Goal: Find specific page/section: Find specific page/section

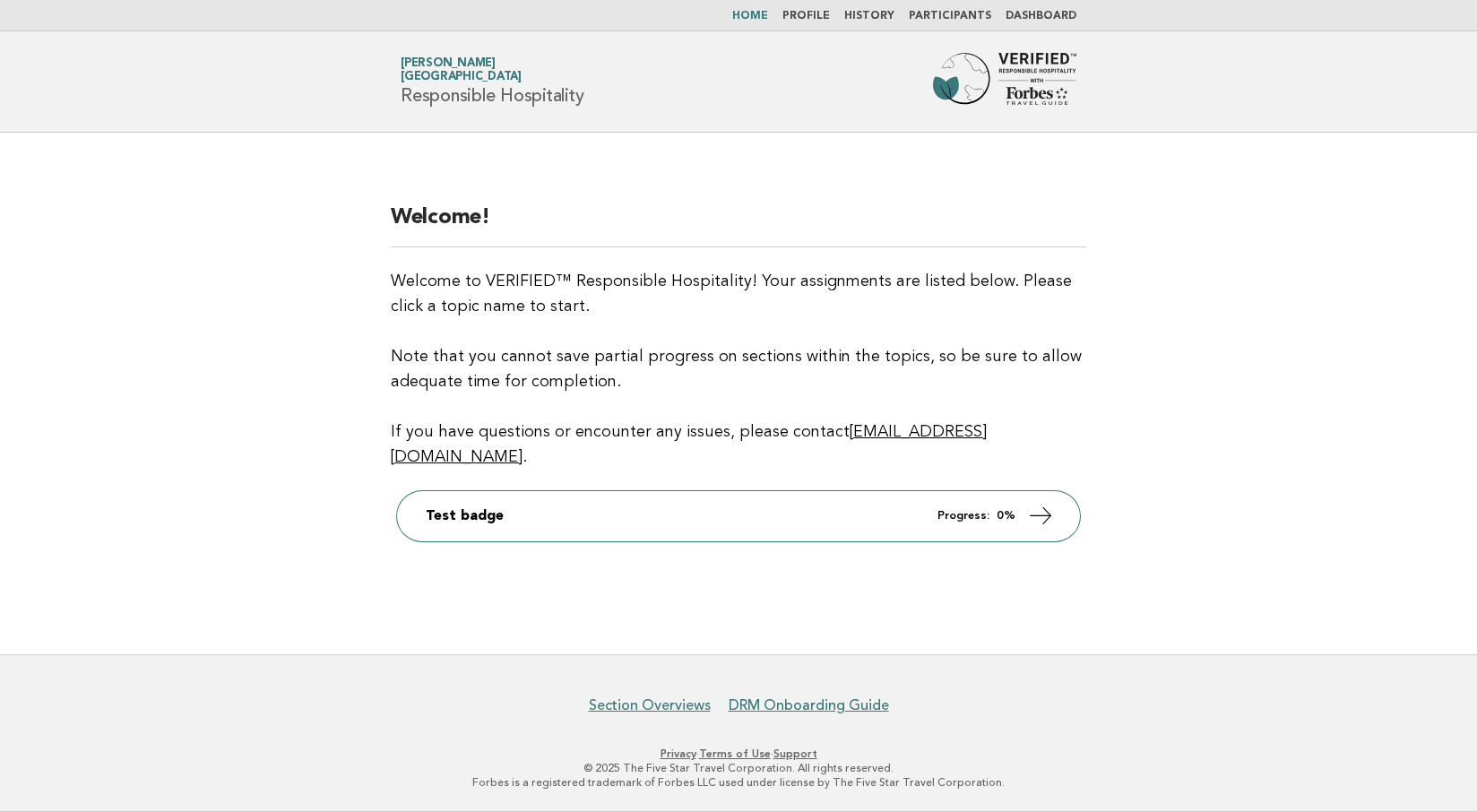
click at [942, 10] on li "Participants" at bounding box center [950, 16] width 82 height 14
click at [944, 13] on link "Participants" at bounding box center [950, 17] width 82 height 11
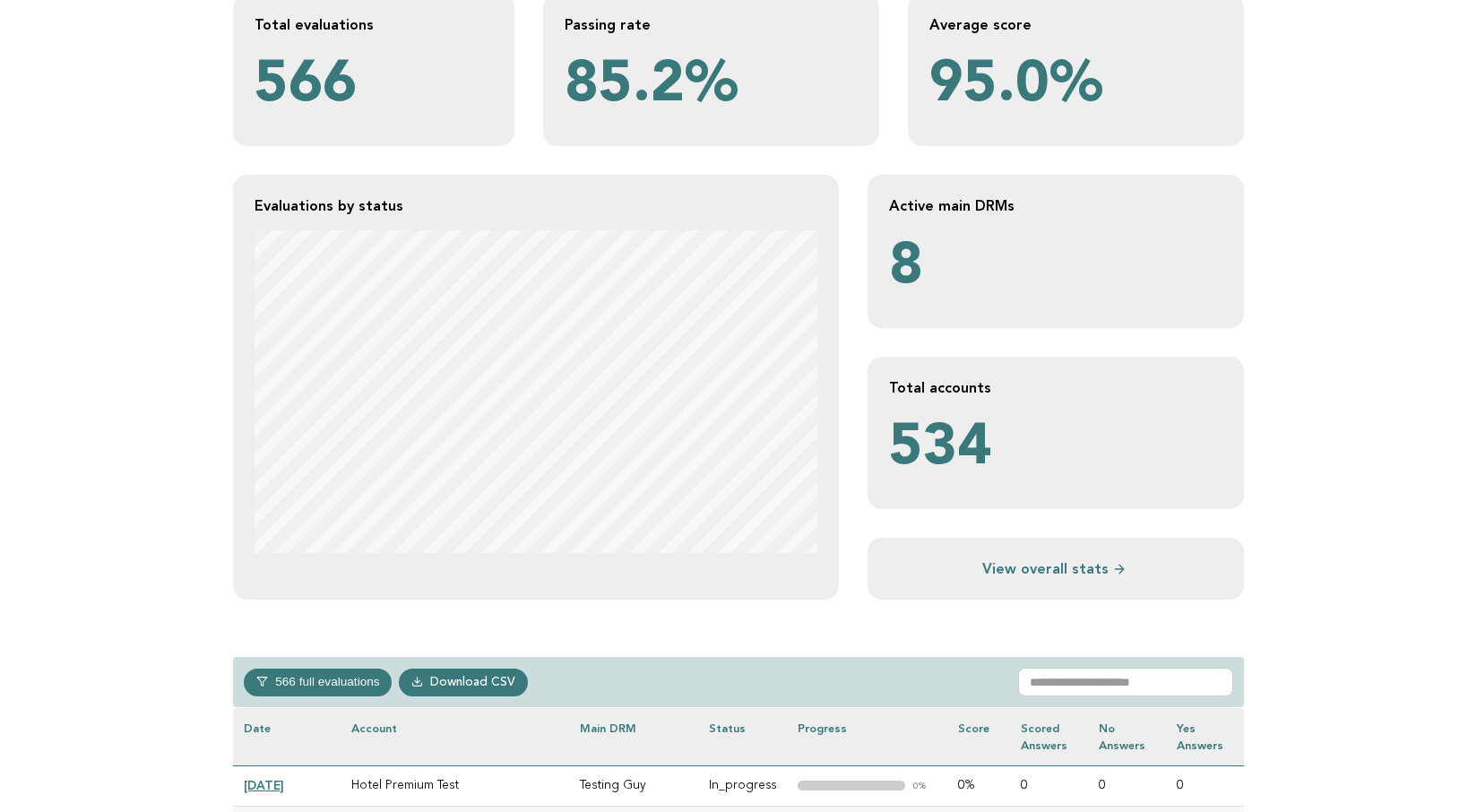
scroll to position [119, 0]
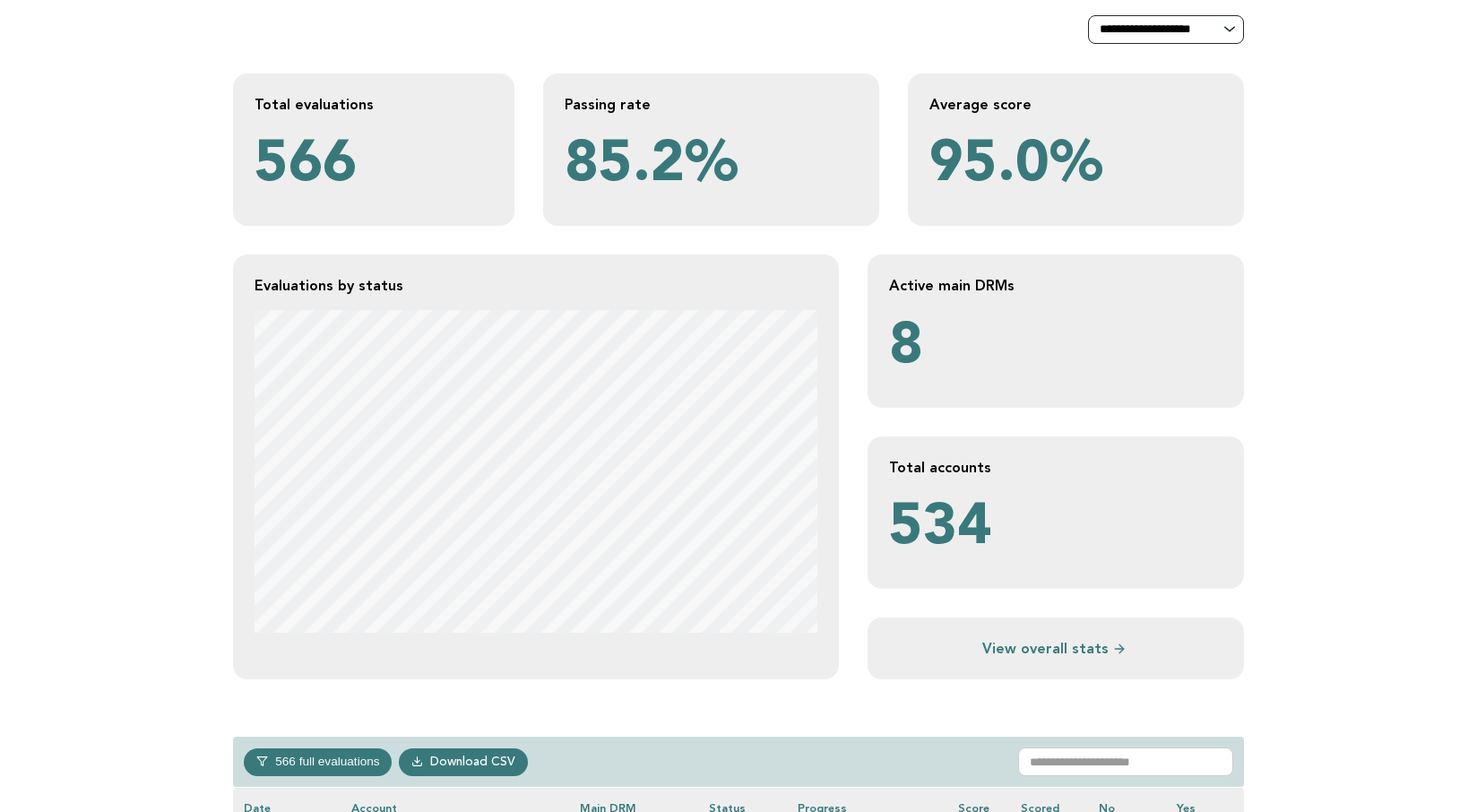
click at [1209, 23] on select "**********" at bounding box center [1165, 29] width 156 height 29
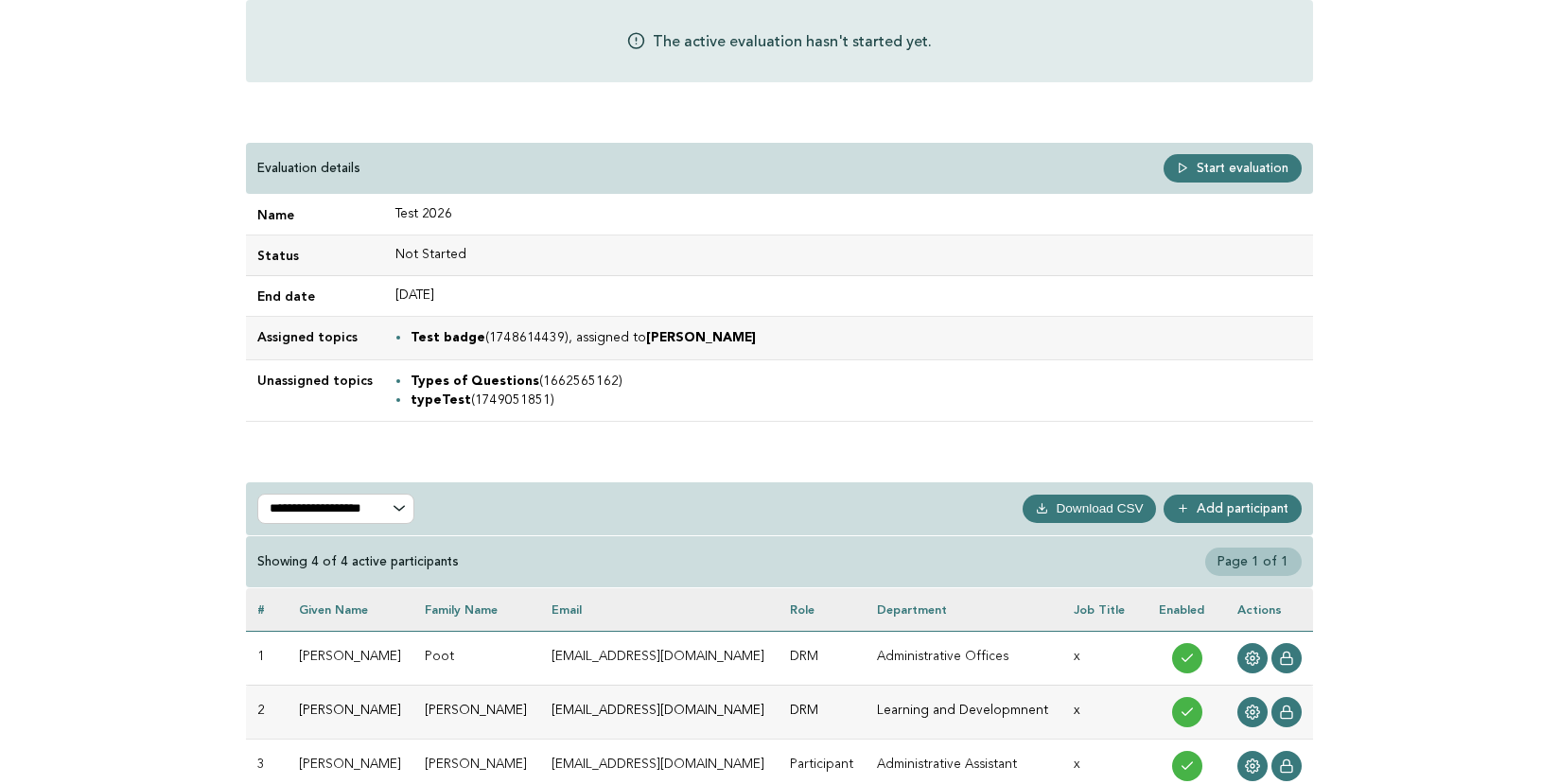
scroll to position [175, 0]
drag, startPoint x: 408, startPoint y: 334, endPoint x: 717, endPoint y: 337, distance: 309.0
click at [727, 334] on li "Test badge (1748614439), assigned to Andrey Poot" at bounding box center [856, 336] width 891 height 19
click at [411, 381] on strong "Types of Questions" at bounding box center [475, 380] width 129 height 12
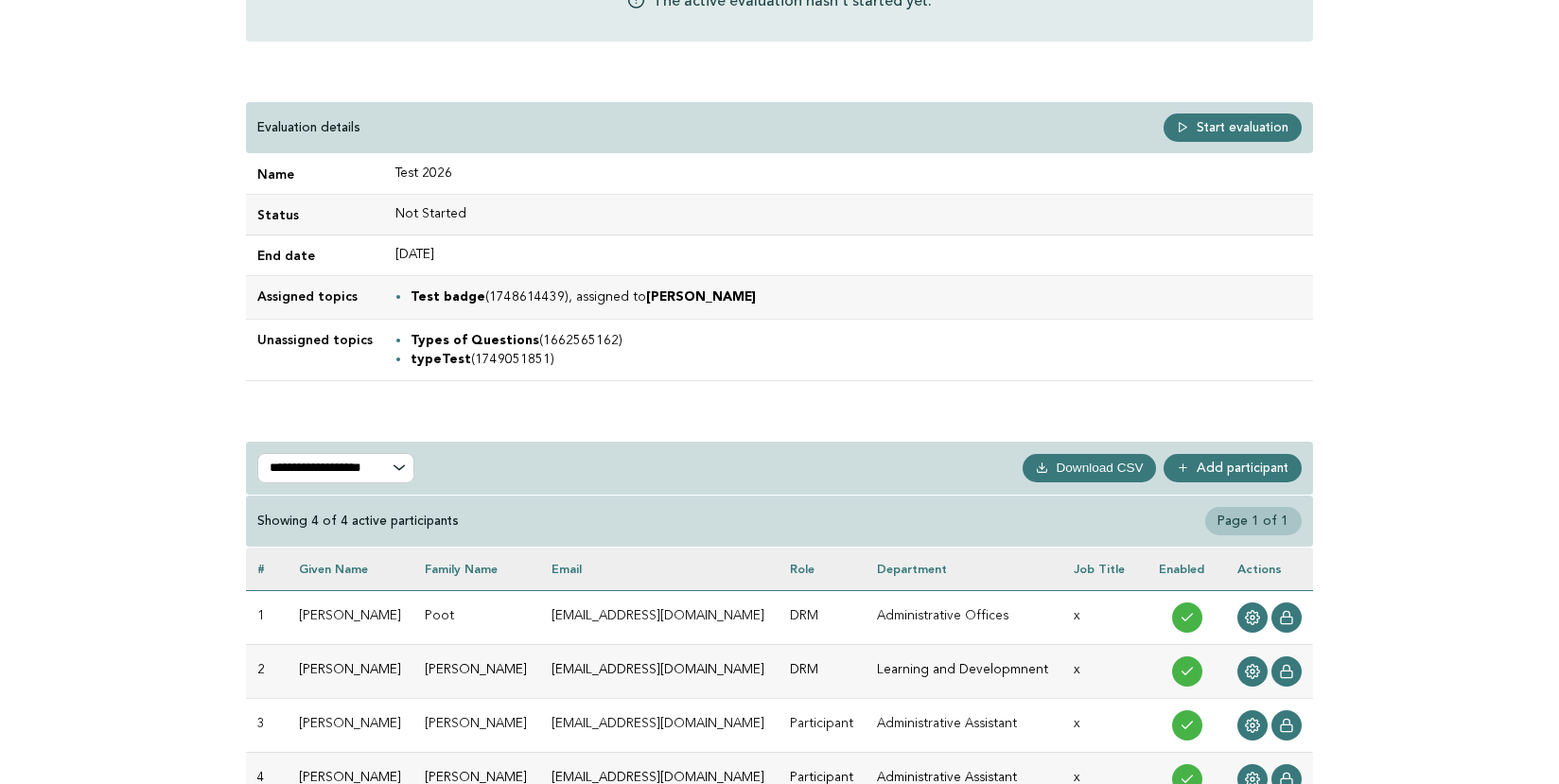
scroll to position [216, 0]
drag, startPoint x: 406, startPoint y: 295, endPoint x: 373, endPoint y: 305, distance: 34.5
click at [411, 295] on strong "Test badge" at bounding box center [448, 296] width 75 height 12
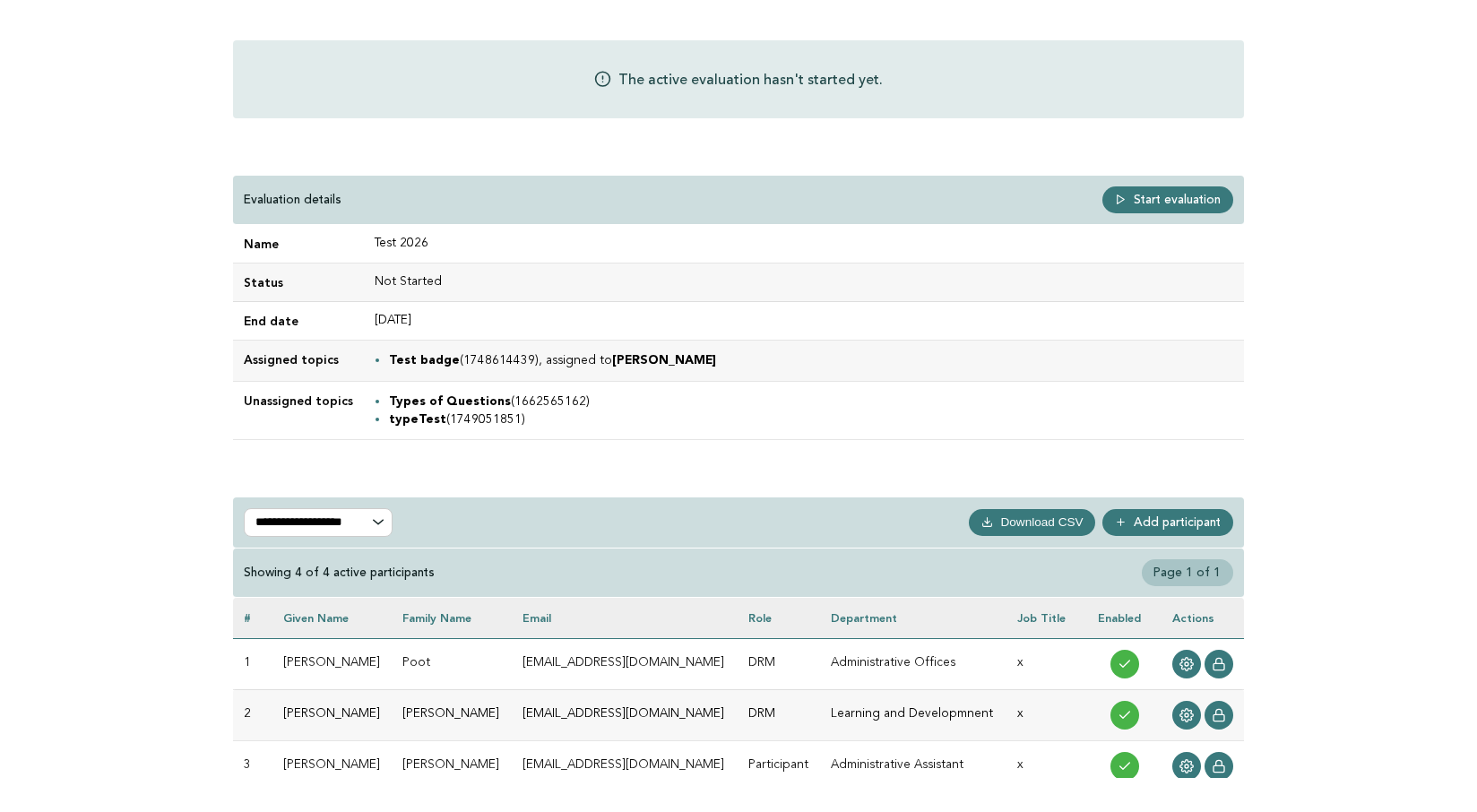
scroll to position [0, 0]
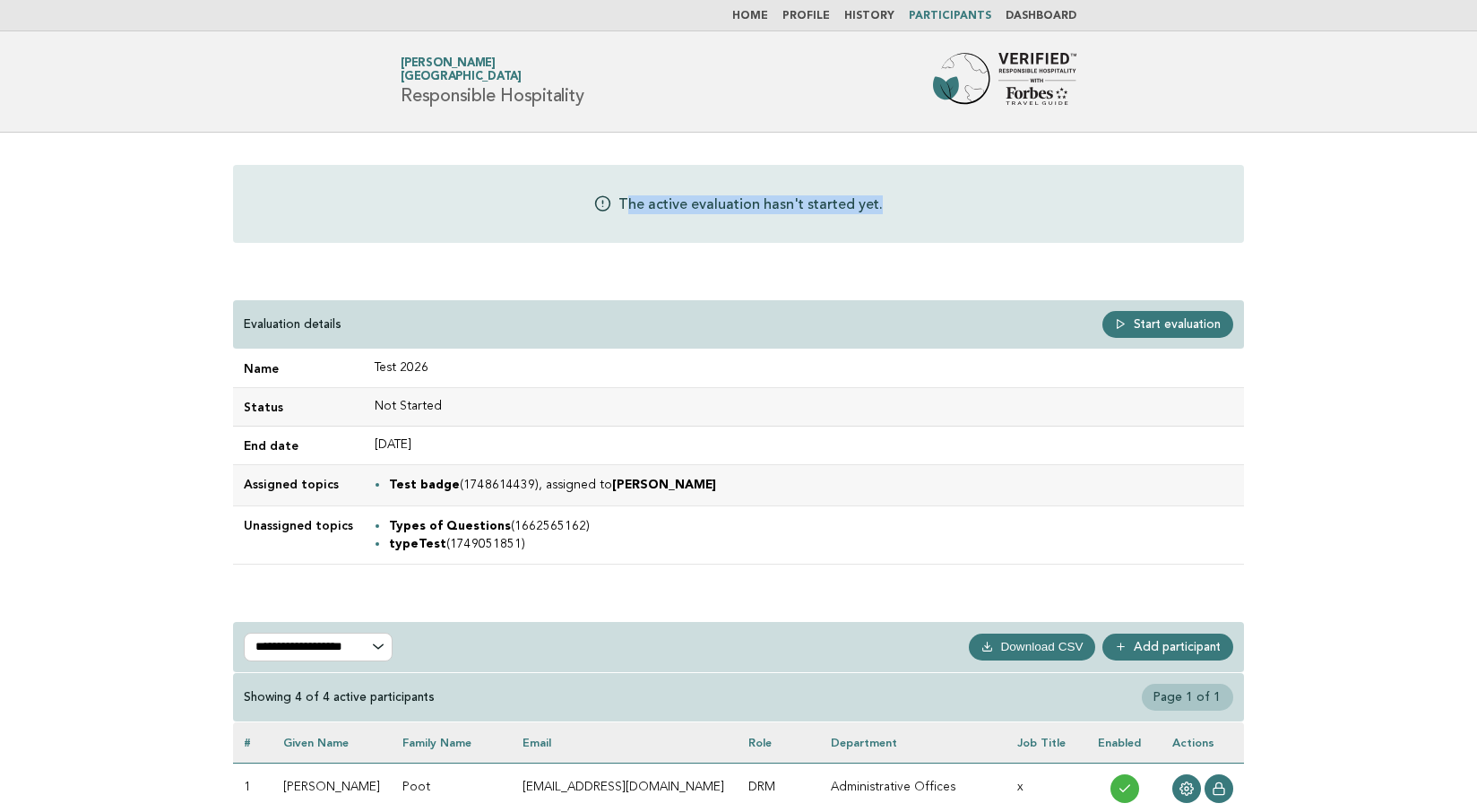
drag, startPoint x: 629, startPoint y: 201, endPoint x: 910, endPoint y: 221, distance: 281.7
click at [914, 219] on div "The active evaluation hasn't started yet." at bounding box center [738, 204] width 1011 height 78
click at [619, 200] on div "The active evaluation hasn't started yet." at bounding box center [738, 204] width 1011 height 78
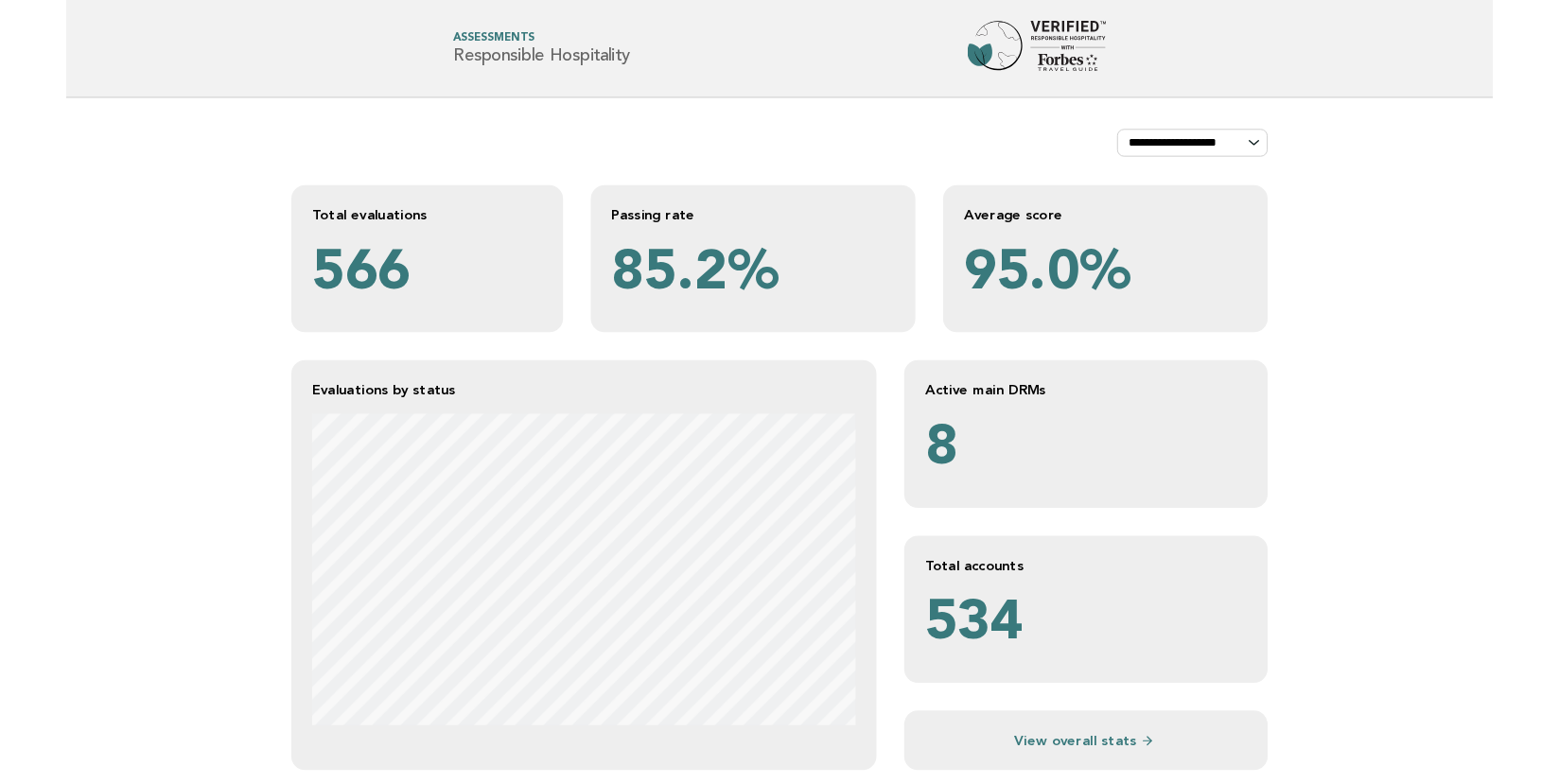
scroll to position [125, 0]
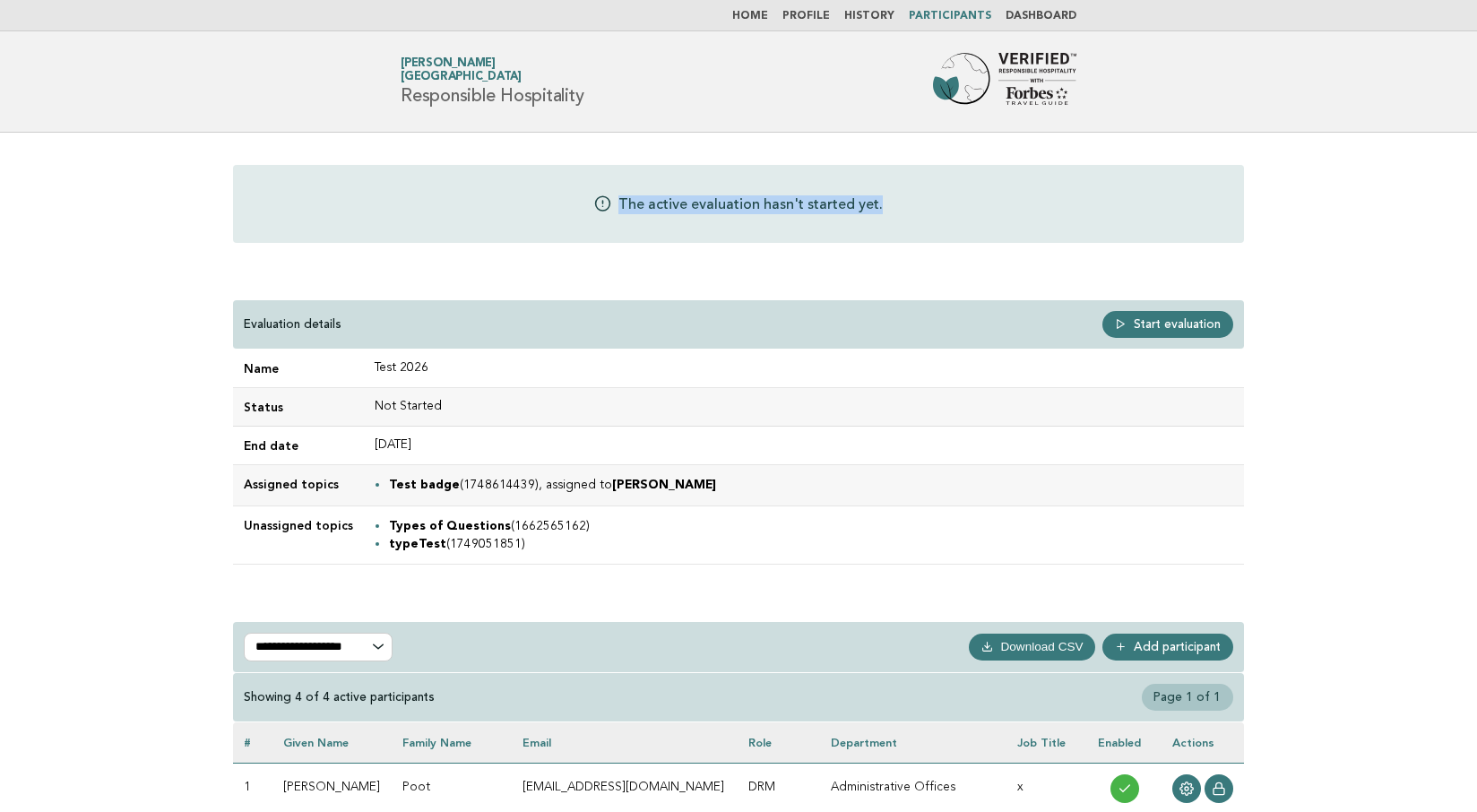
drag, startPoint x: 621, startPoint y: 199, endPoint x: 915, endPoint y: 216, distance: 294.5
click at [915, 216] on div "The active evaluation hasn't started yet." at bounding box center [738, 204] width 1011 height 78
copy p "The active evaluation hasn't started yet."
drag, startPoint x: 302, startPoint y: 485, endPoint x: 341, endPoint y: 484, distance: 39.0
click at [341, 484] on td "Assigned topics" at bounding box center [299, 484] width 131 height 40
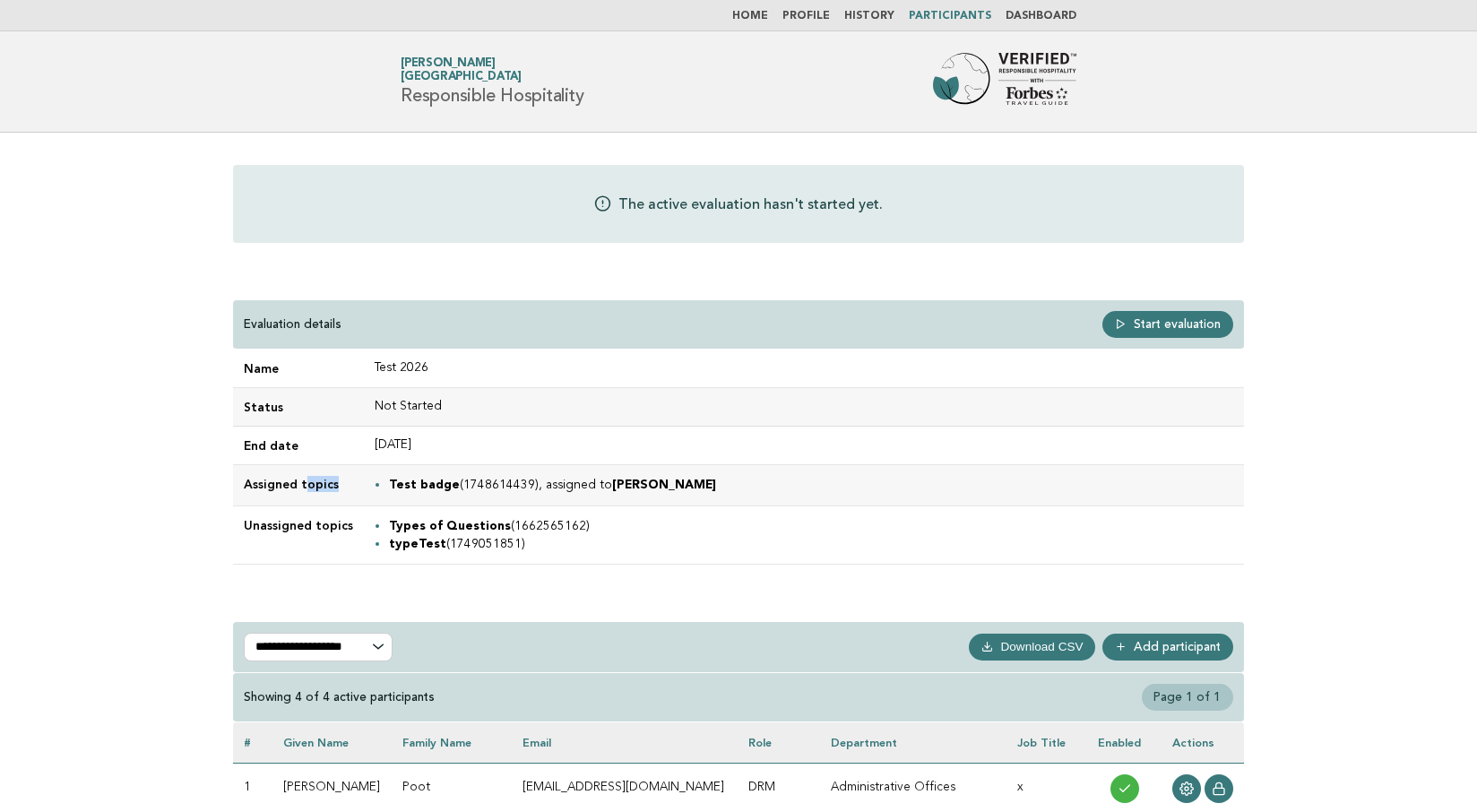
click at [765, 14] on link "Home" at bounding box center [750, 17] width 35 height 11
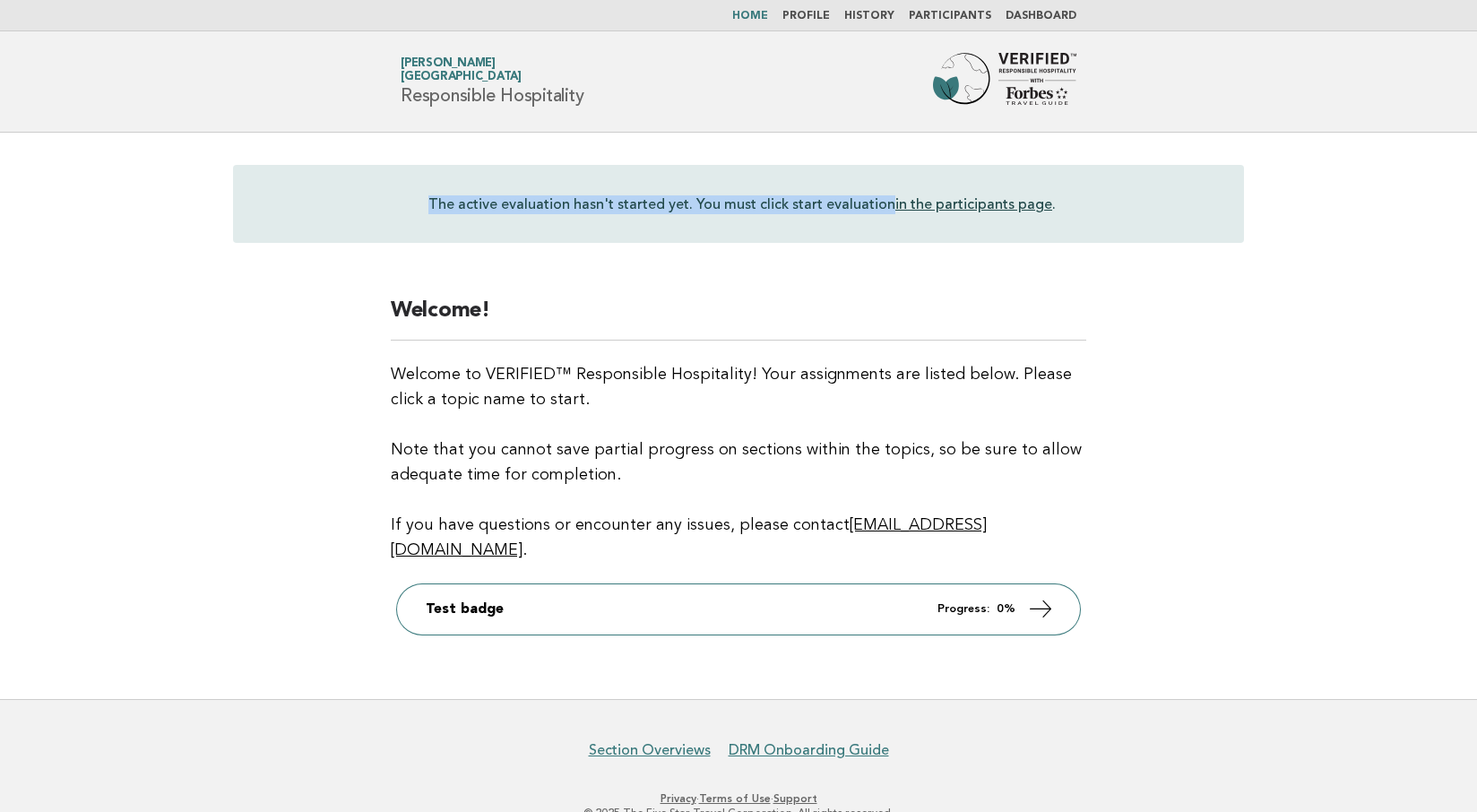
drag, startPoint x: 429, startPoint y: 198, endPoint x: 889, endPoint y: 206, distance: 460.1
click at [889, 206] on div "The active evaluation hasn't started yet. You must click start evaluation in th…" at bounding box center [738, 204] width 1011 height 78
click at [1094, 287] on div "Welcome! Welcome to VERIFIED™ Responsible Hospitality! Your assignments are lis…" at bounding box center [738, 487] width 738 height 424
click at [960, 205] on link "in the participants page" at bounding box center [974, 203] width 157 height 18
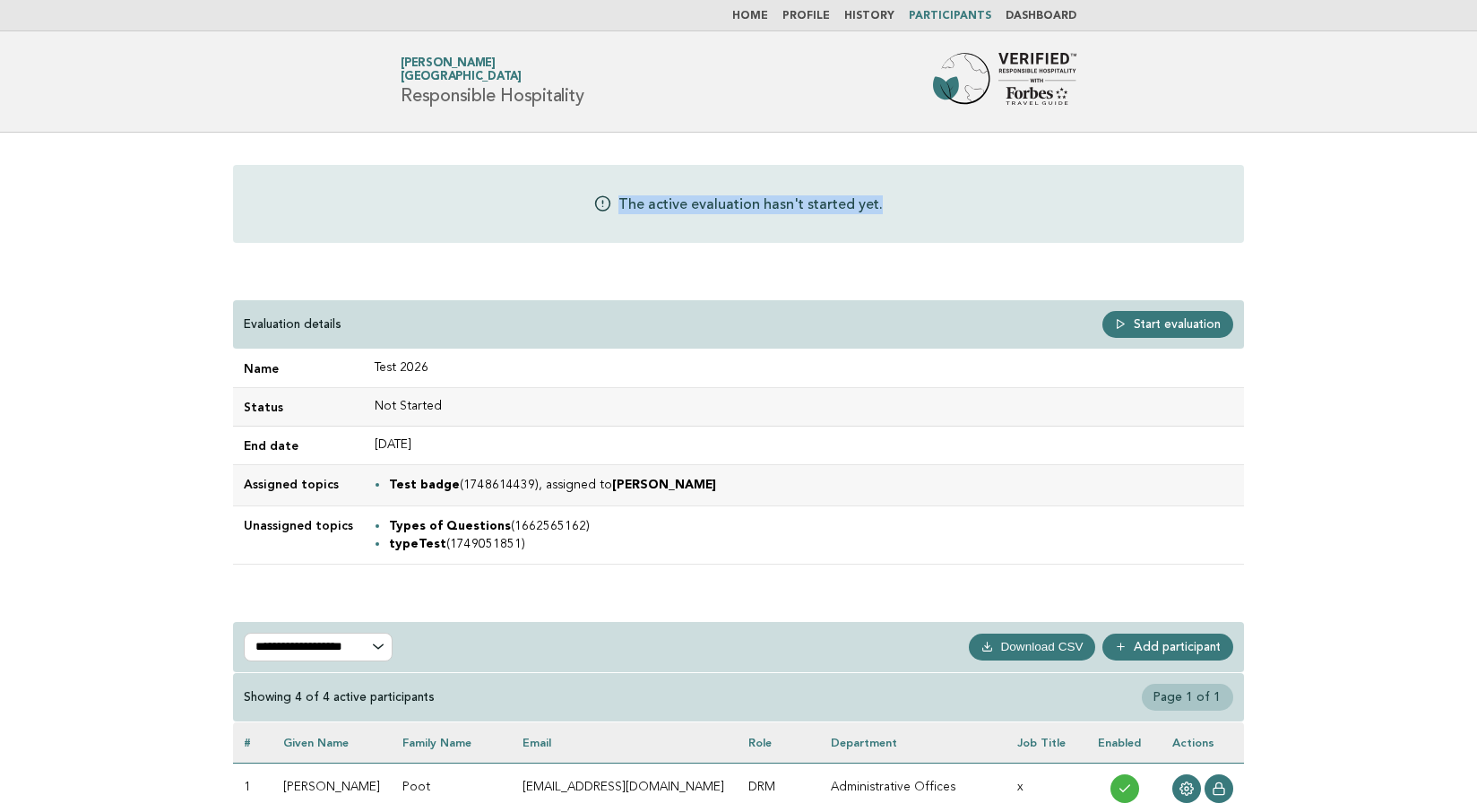
drag, startPoint x: 627, startPoint y: 203, endPoint x: 881, endPoint y: 208, distance: 254.0
click at [881, 208] on div "The active evaluation hasn't started yet." at bounding box center [738, 204] width 1011 height 78
click at [764, 15] on link "Home" at bounding box center [750, 17] width 35 height 11
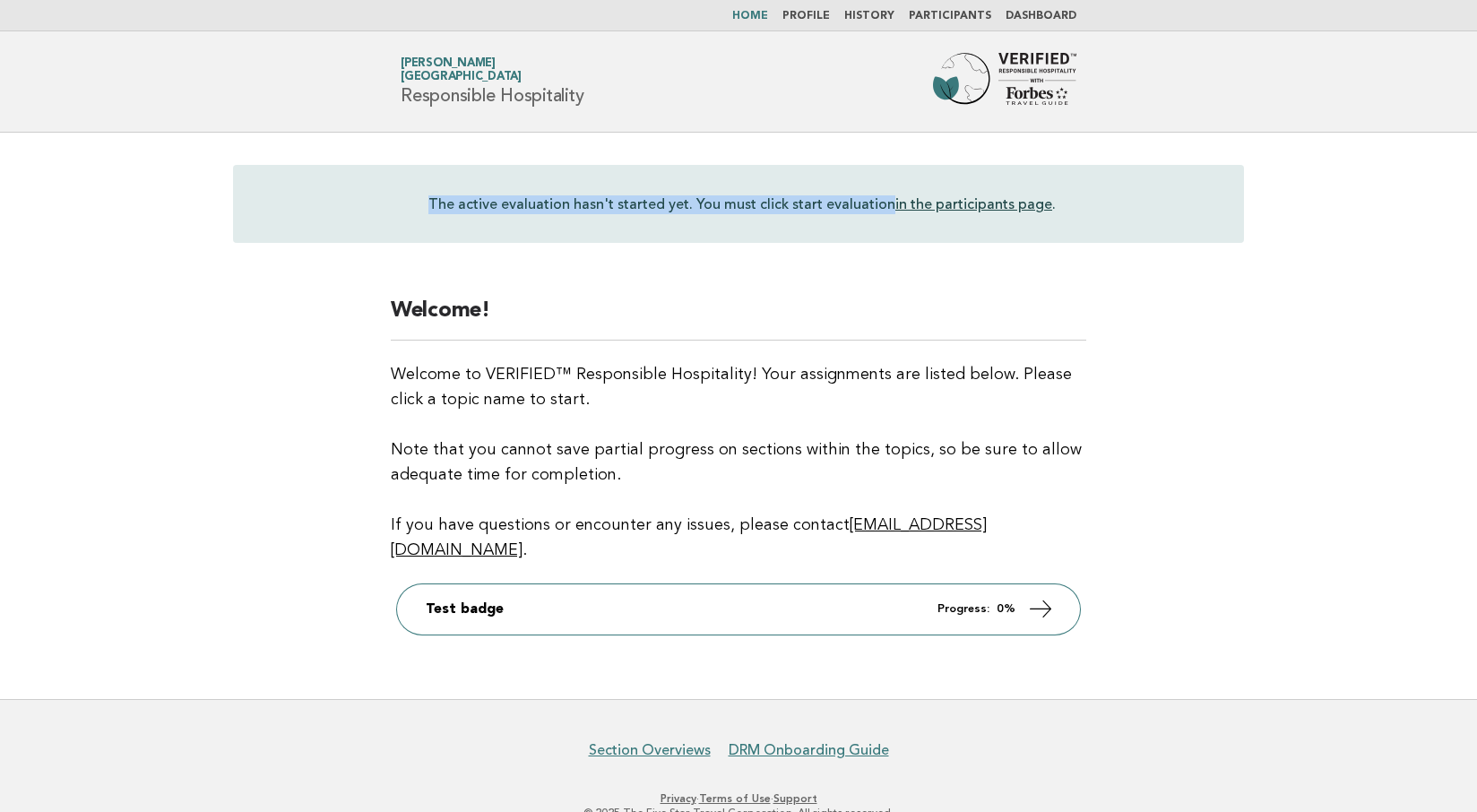
drag, startPoint x: 434, startPoint y: 201, endPoint x: 891, endPoint y: 206, distance: 457.0
click at [891, 206] on p "The active evaluation hasn't started yet. You must click start evaluation in th…" at bounding box center [742, 203] width 627 height 21
copy p "The active evaluation hasn't started yet. You must click start evaluation"
click at [945, 12] on link "Participants" at bounding box center [950, 17] width 82 height 11
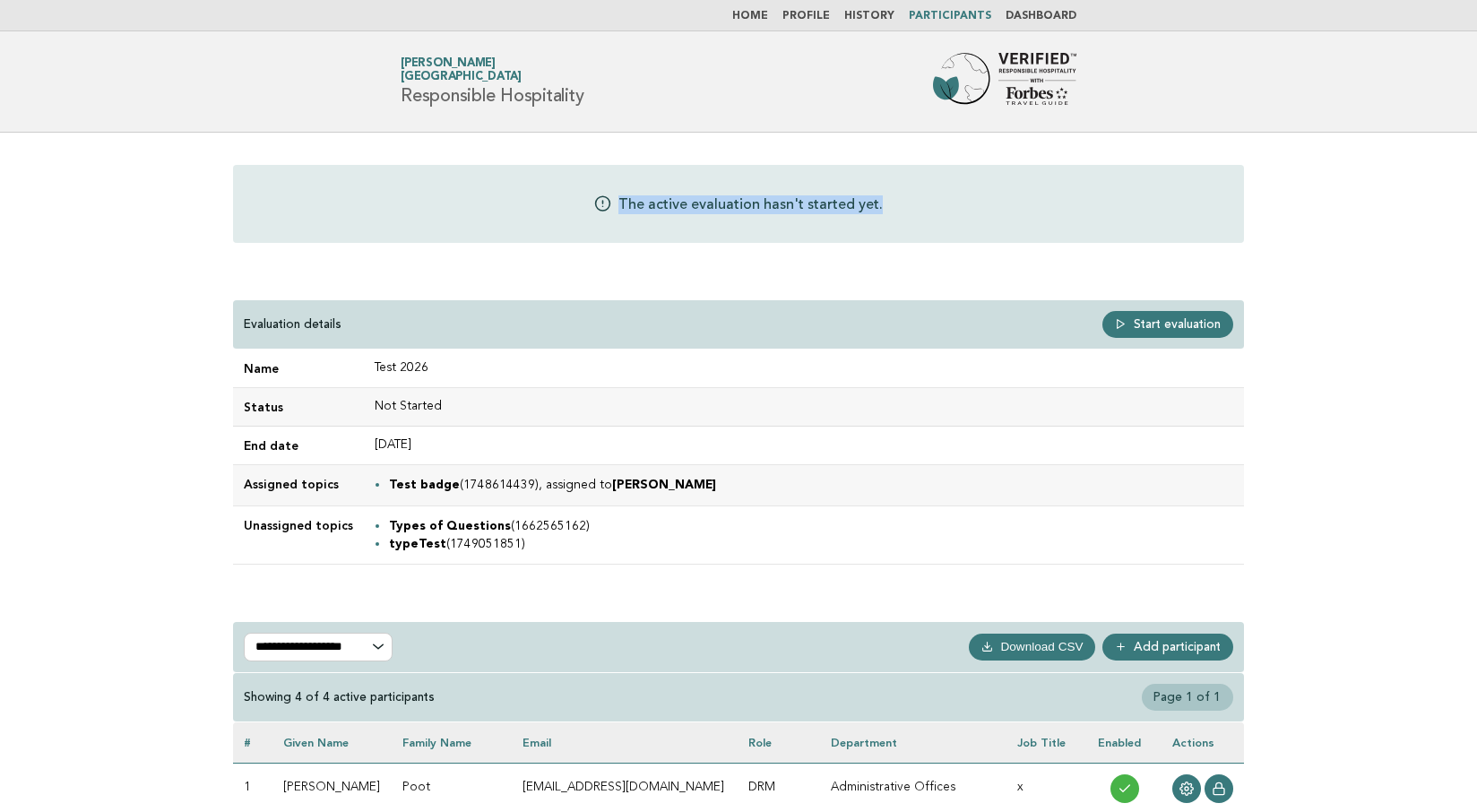
drag, startPoint x: 624, startPoint y: 201, endPoint x: 890, endPoint y: 206, distance: 266.0
click at [890, 205] on div "The active evaluation hasn't started yet." at bounding box center [738, 204] width 1011 height 78
